Goal: Task Accomplishment & Management: Use online tool/utility

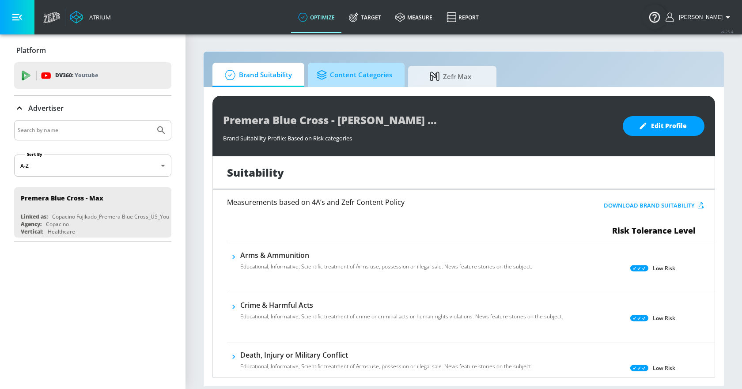
click at [324, 83] on span "Content Categories" at bounding box center [355, 74] width 76 height 21
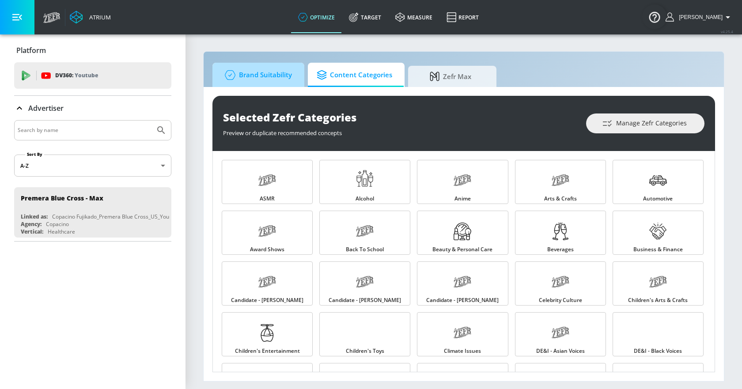
click at [276, 78] on span "Brand Suitability" at bounding box center [256, 74] width 71 height 21
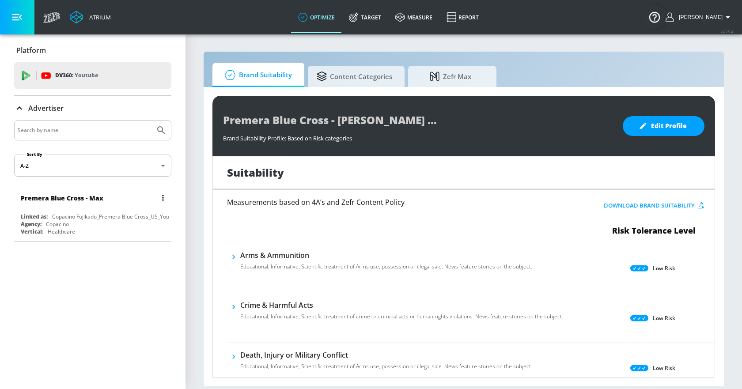
click at [133, 194] on div "Premera Blue Cross - Max" at bounding box center [95, 197] width 148 height 21
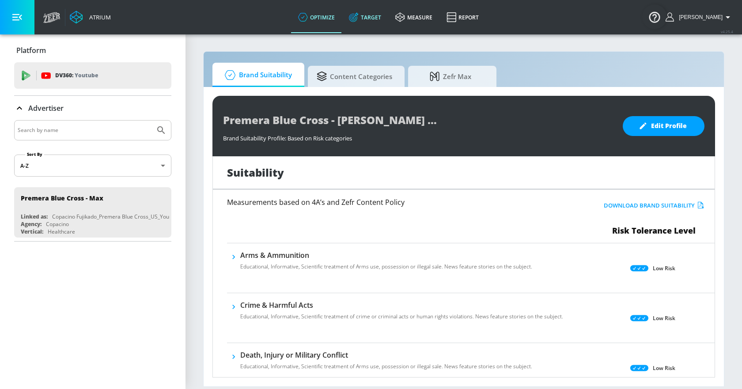
click at [373, 12] on link "Target" at bounding box center [365, 17] width 46 height 32
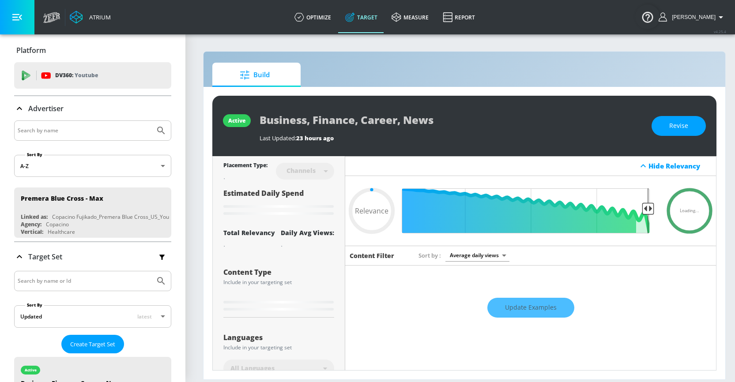
scroll to position [7, 0]
type input "0.6"
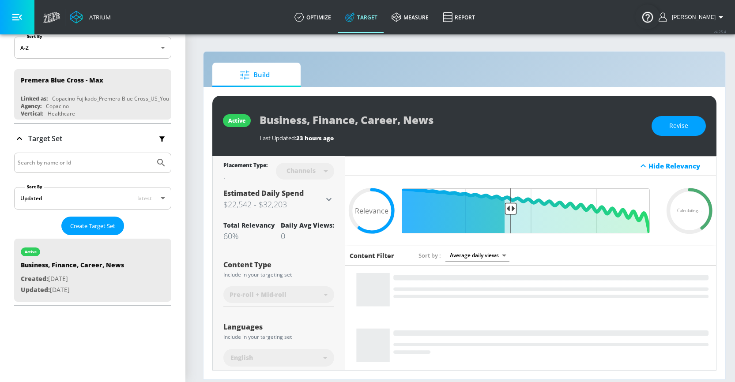
scroll to position [132, 0]
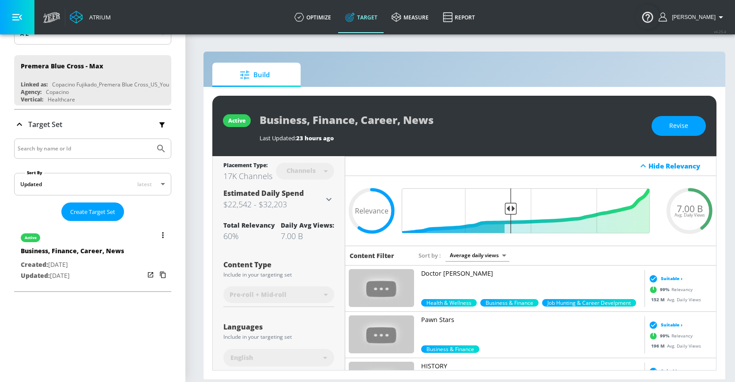
click at [91, 236] on div "active" at bounding box center [72, 236] width 103 height 22
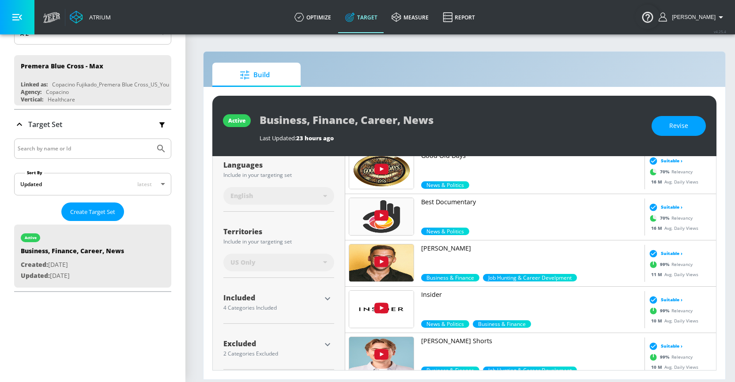
scroll to position [7, 0]
click at [329, 340] on icon "button" at bounding box center [327, 345] width 11 height 11
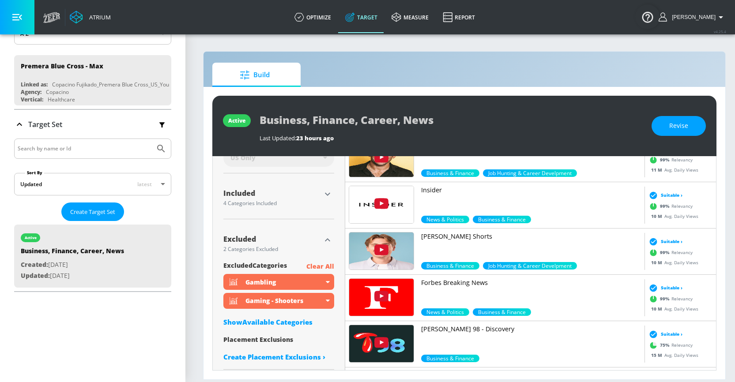
scroll to position [223, 0]
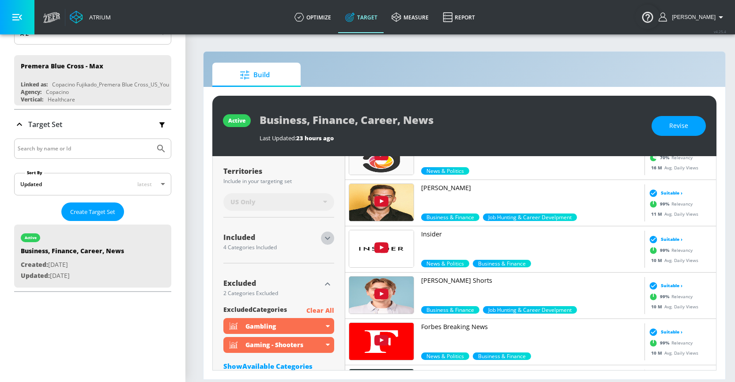
click at [325, 233] on icon "button" at bounding box center [327, 238] width 11 height 11
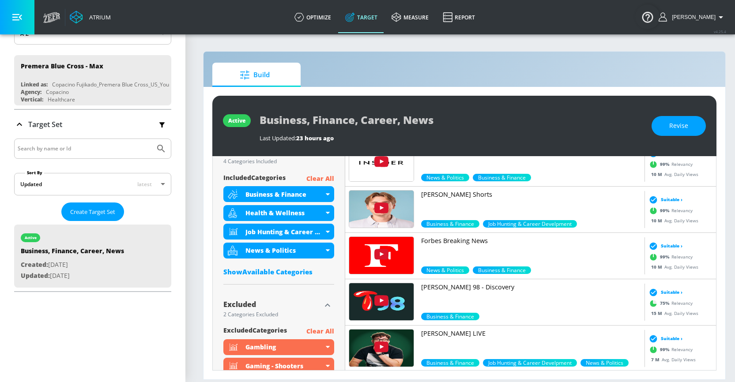
scroll to position [309, 0]
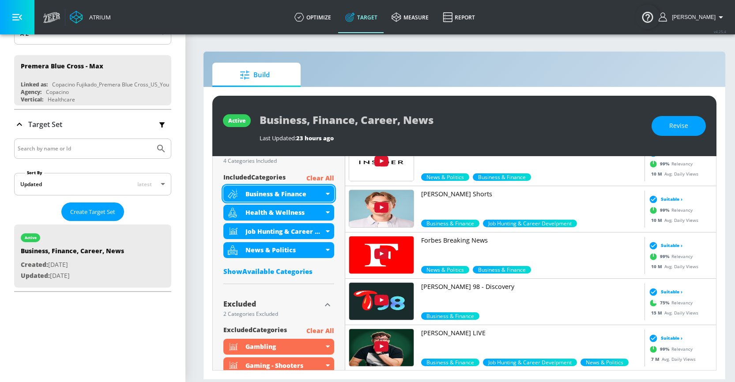
click at [328, 193] on icon at bounding box center [328, 194] width 4 height 2
click at [326, 208] on div "Health & Wellness" at bounding box center [278, 213] width 111 height 16
click at [328, 211] on icon at bounding box center [328, 212] width 4 height 2
click at [330, 206] on div "Health & Wellness" at bounding box center [278, 213] width 111 height 16
click at [289, 267] on div "Show Available Categories" at bounding box center [278, 271] width 111 height 9
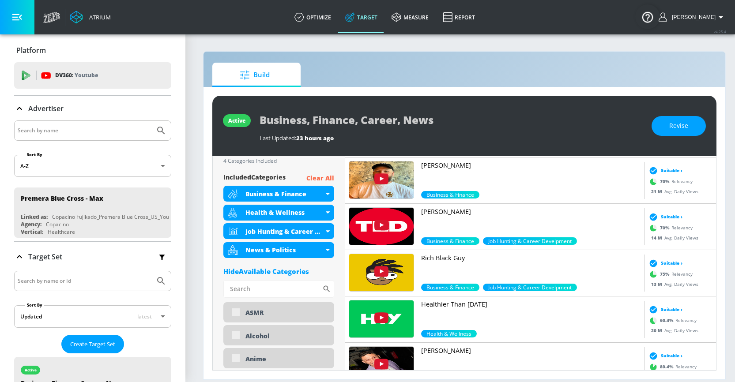
click at [288, 268] on div "Hide Available Categories" at bounding box center [278, 271] width 111 height 9
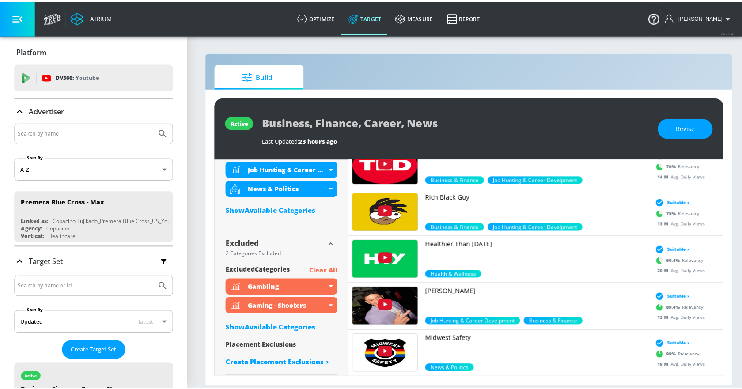
scroll to position [0, 0]
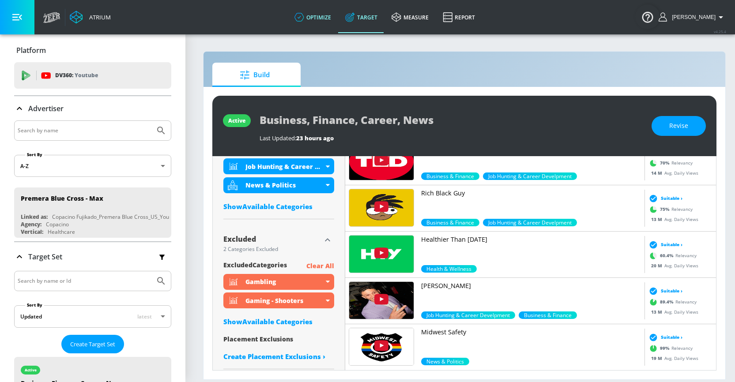
drag, startPoint x: 326, startPoint y: 14, endPoint x: 338, endPoint y: 8, distance: 13.2
click at [326, 14] on link "optimize" at bounding box center [312, 17] width 51 height 32
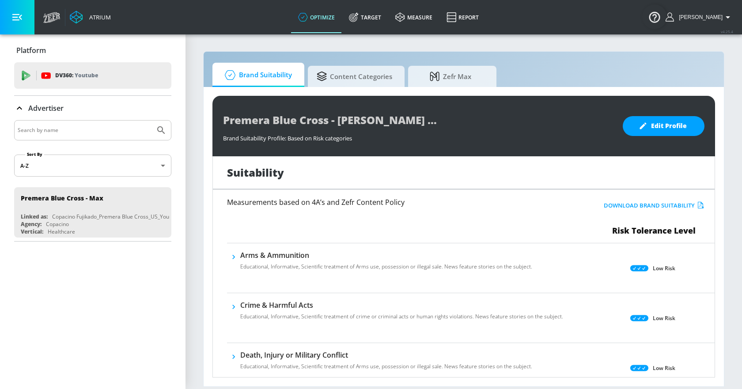
click at [193, 295] on section "Brand Suitability Content Categories Zefr Max Premera Blue Cross - [PERSON_NAME…" at bounding box center [463, 211] width 556 height 355
